Goal: Information Seeking & Learning: Find specific fact

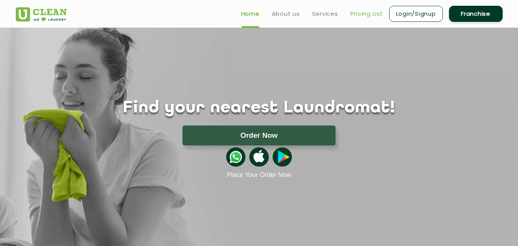
click at [366, 15] on link "Pricing List" at bounding box center [366, 13] width 33 height 9
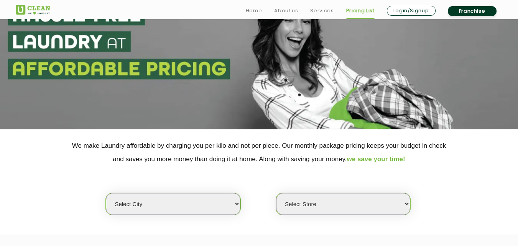
scroll to position [115, 0]
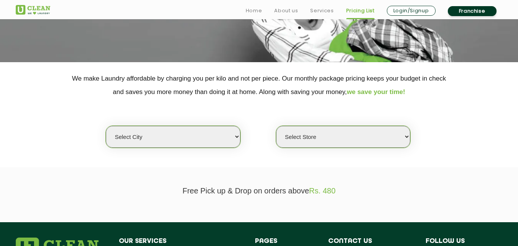
click at [166, 140] on select "Select city [GEOGRAPHIC_DATA] [GEOGRAPHIC_DATA] [GEOGRAPHIC_DATA] [GEOGRAPHIC_D…" at bounding box center [173, 137] width 134 height 22
select select "4"
click at [106, 126] on select "Select city [GEOGRAPHIC_DATA] [GEOGRAPHIC_DATA] [GEOGRAPHIC_DATA] [GEOGRAPHIC_D…" at bounding box center [173, 137] width 134 height 22
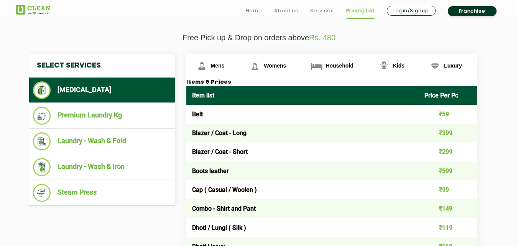
scroll to position [268, 0]
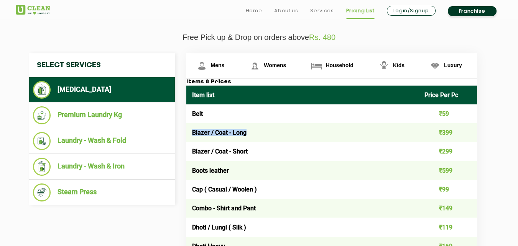
drag, startPoint x: 192, startPoint y: 132, endPoint x: 257, endPoint y: 133, distance: 65.5
click at [257, 133] on td "Blazer / Coat - Long" at bounding box center [302, 132] width 233 height 19
click at [210, 137] on td "Blazer / Coat - Long" at bounding box center [302, 132] width 233 height 19
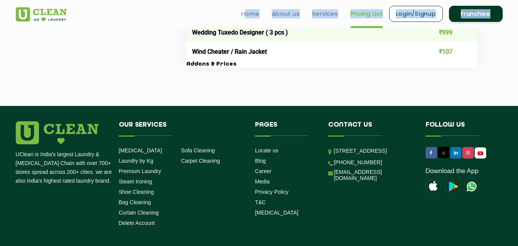
scroll to position [1639, 0]
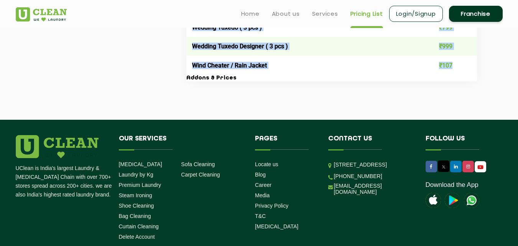
drag, startPoint x: 193, startPoint y: 131, endPoint x: 458, endPoint y: 69, distance: 272.7
copy tbody "Loremi / Dolo - Sita ₹867 Consec / Adip - Elits ₹113 Doeiu tempori ₹810 Utl ( E…"
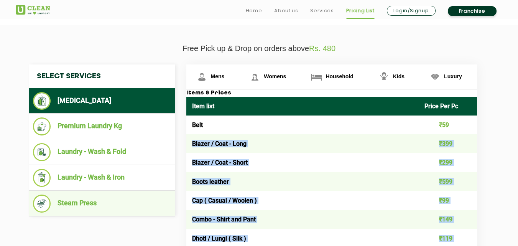
scroll to position [298, 0]
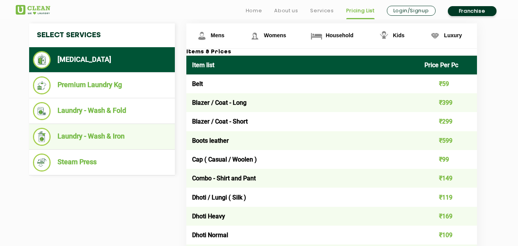
click at [92, 138] on li "Laundry - Wash & Iron" at bounding box center [102, 137] width 138 height 18
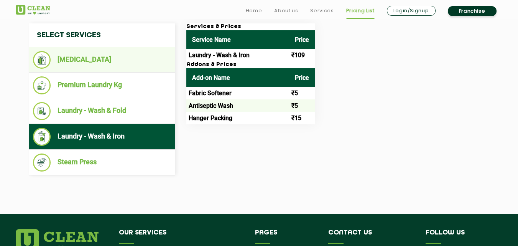
click at [87, 60] on li "[MEDICAL_DATA]" at bounding box center [102, 60] width 138 height 18
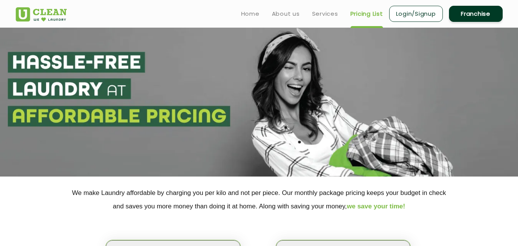
scroll to position [0, 0]
